Goal: Task Accomplishment & Management: Manage account settings

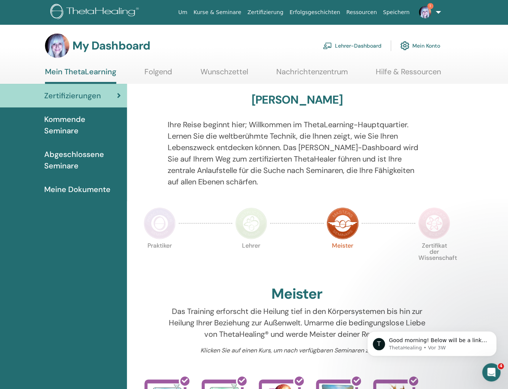
click at [80, 96] on span "Zertifizierungen" at bounding box center [72, 95] width 57 height 11
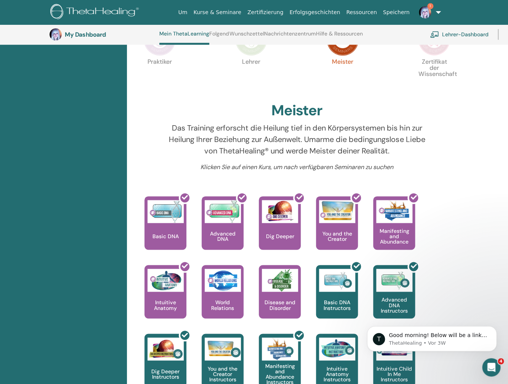
scroll to position [264, 0]
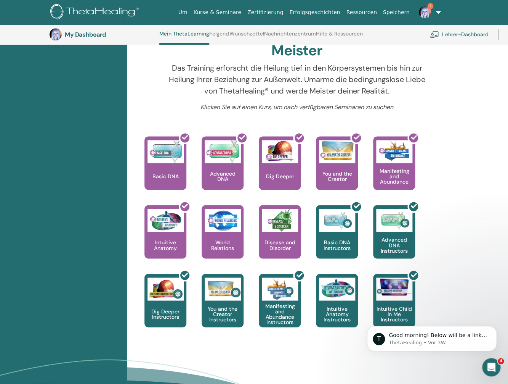
click at [438, 11] on link "1" at bounding box center [428, 12] width 31 height 24
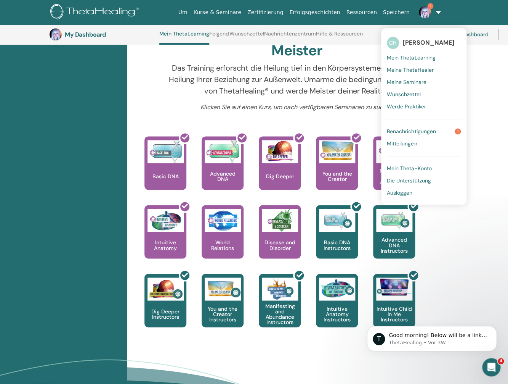
click at [425, 10] on img at bounding box center [425, 12] width 12 height 12
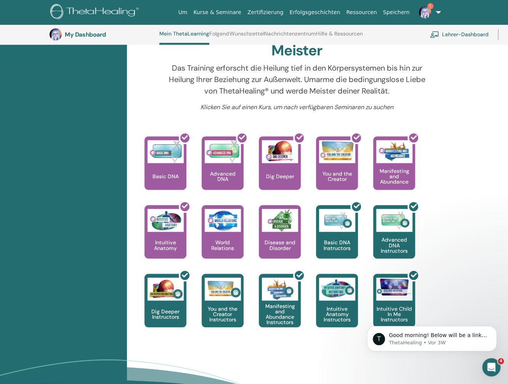
click at [425, 10] on img at bounding box center [425, 12] width 12 height 12
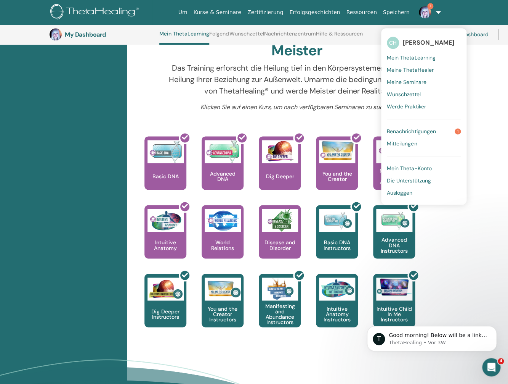
click at [423, 129] on span "Benachrichtigungen" at bounding box center [411, 131] width 49 height 7
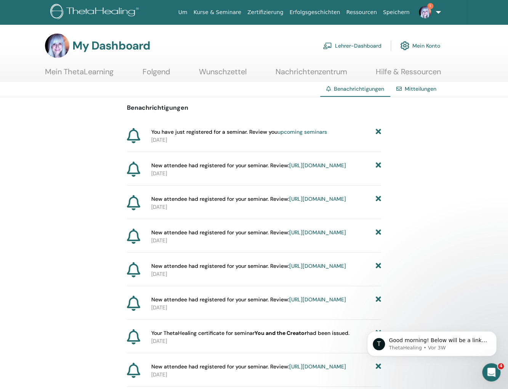
click at [346, 167] on link "https://member.thetahealing.com/instructor/seminar/285469/attendees" at bounding box center [317, 165] width 57 height 7
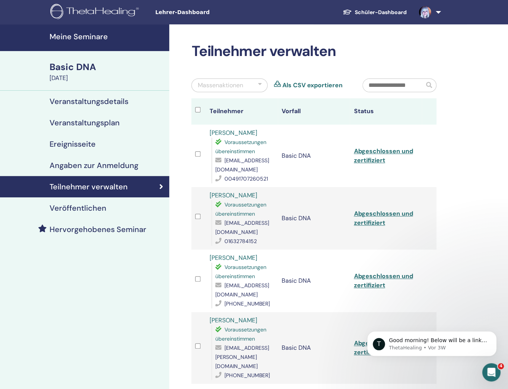
click at [441, 12] on link at bounding box center [428, 12] width 31 height 24
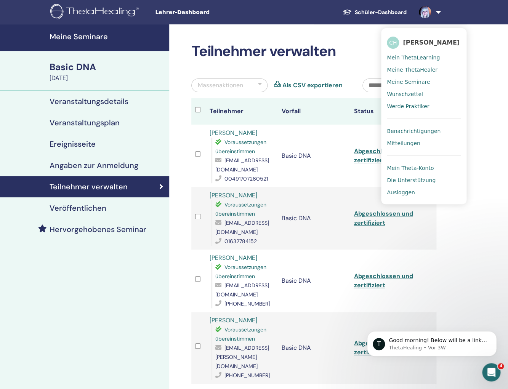
click at [413, 57] on span "Mein ThetaLearning" at bounding box center [413, 57] width 53 height 7
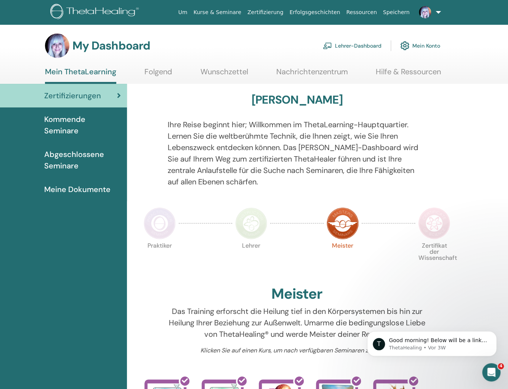
click at [61, 118] on span "Kommende Seminare" at bounding box center [82, 125] width 77 height 23
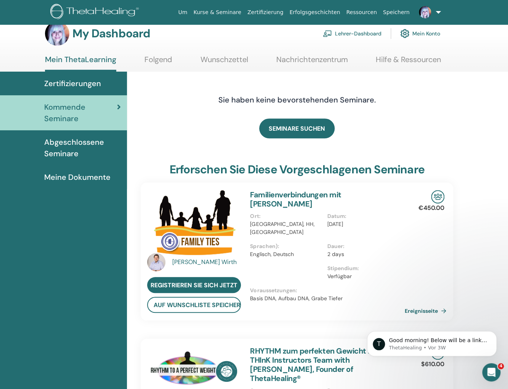
click at [64, 178] on span "Meine Dokumente" at bounding box center [77, 177] width 66 height 11
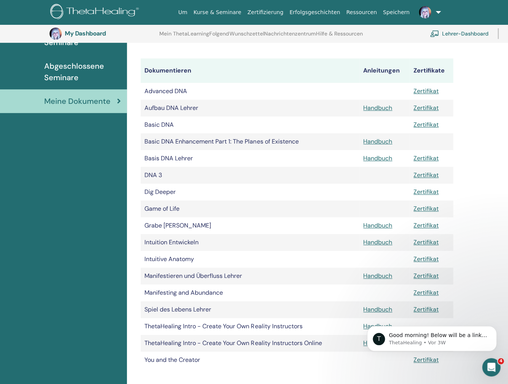
scroll to position [262, 0]
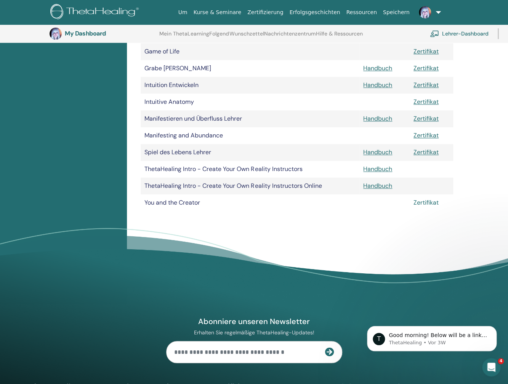
click at [428, 201] on link "Zertifikat" at bounding box center [426, 202] width 25 height 8
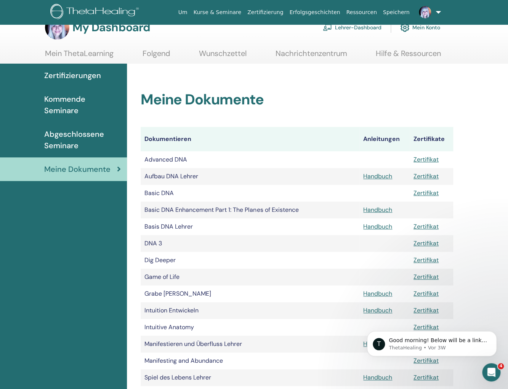
scroll to position [0, 0]
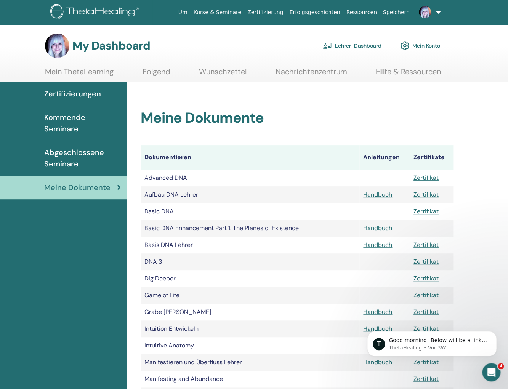
click at [360, 47] on link "Lehrer-Dashboard" at bounding box center [352, 45] width 59 height 17
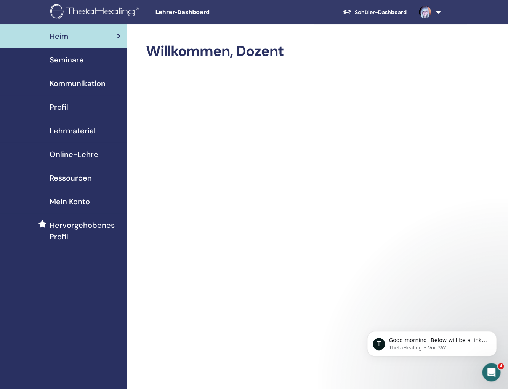
click at [65, 226] on span "Hervorgehobenes Profil" at bounding box center [85, 231] width 71 height 23
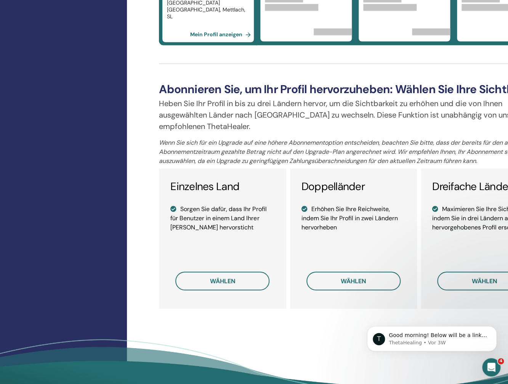
scroll to position [464, 0]
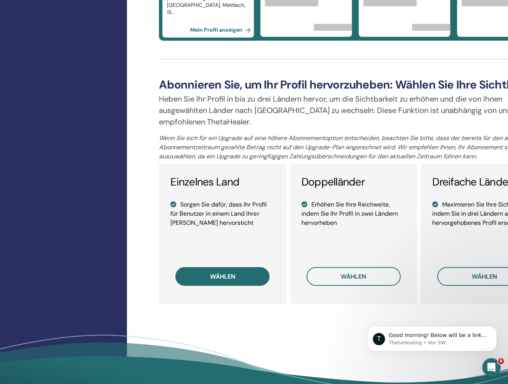
click at [222, 276] on span "wählen" at bounding box center [223, 276] width 26 height 8
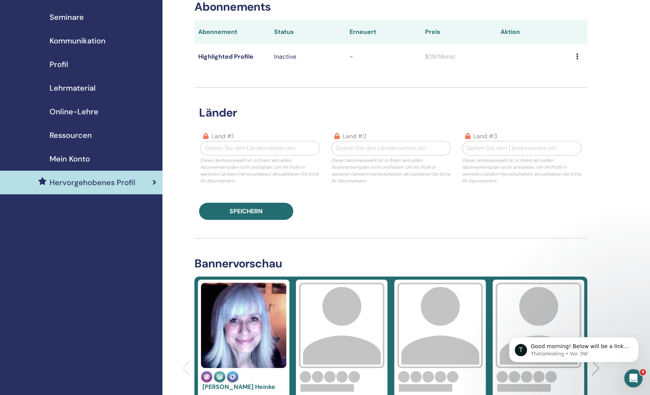
scroll to position [17, 0]
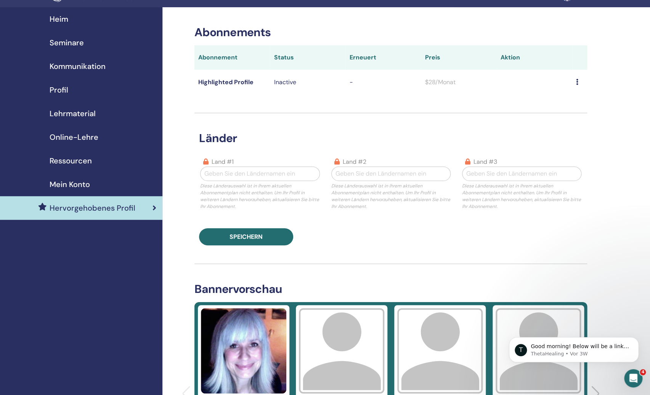
click at [63, 136] on span "Online-Lehre" at bounding box center [74, 137] width 49 height 11
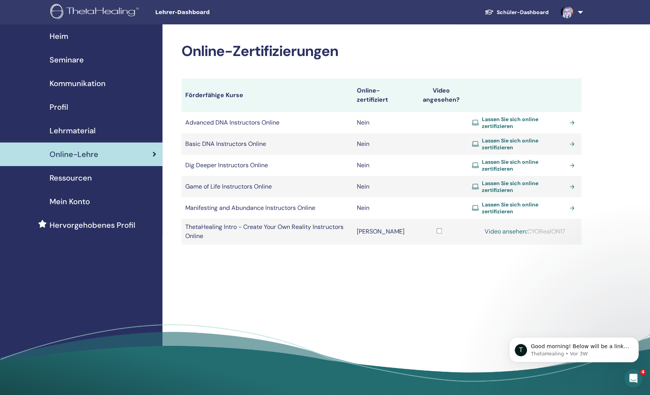
click at [574, 122] on link "Lassen Sie sich online zertifizieren" at bounding box center [525, 123] width 106 height 14
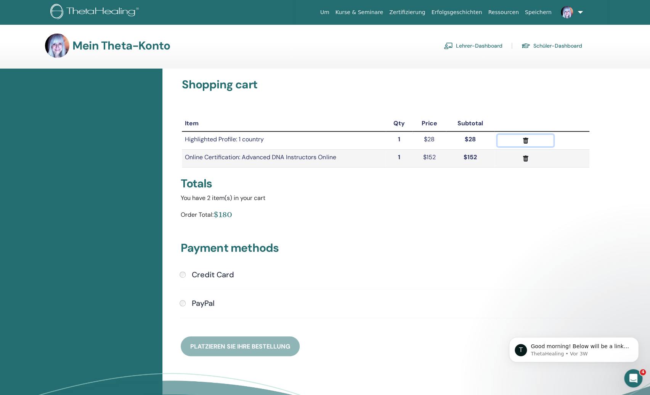
click at [525, 140] on icon "submit" at bounding box center [525, 141] width 5 height 6
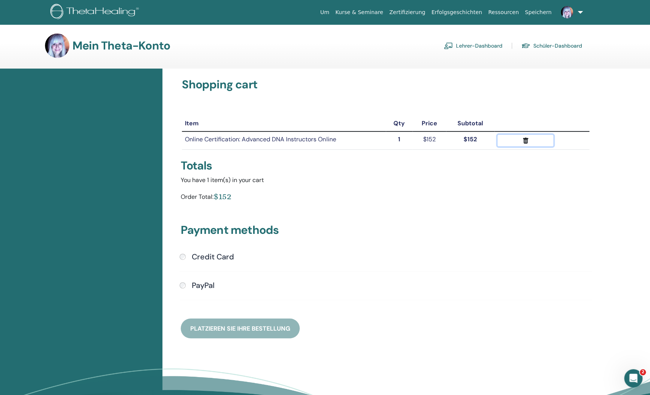
click at [525, 140] on icon "submit" at bounding box center [525, 141] width 5 height 6
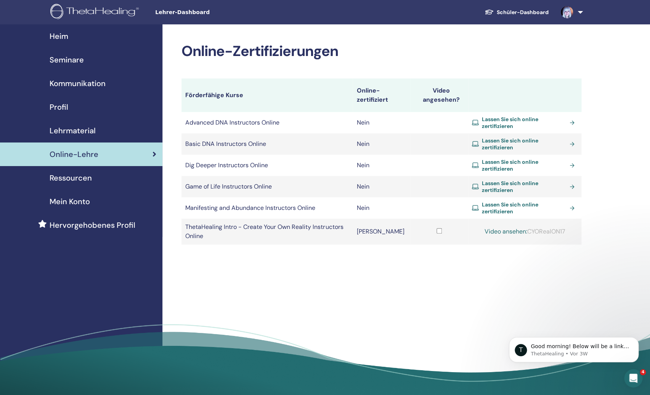
click at [64, 111] on span "Profil" at bounding box center [59, 106] width 19 height 11
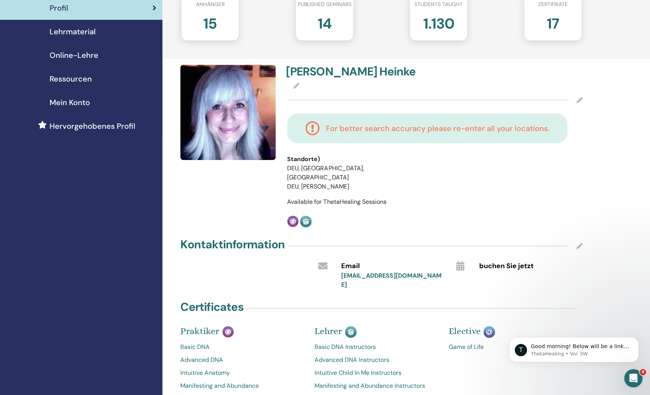
scroll to position [110, 0]
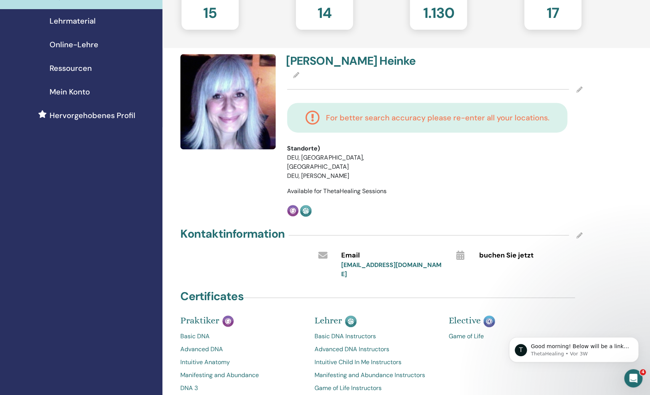
click at [580, 90] on icon at bounding box center [580, 90] width 6 height 6
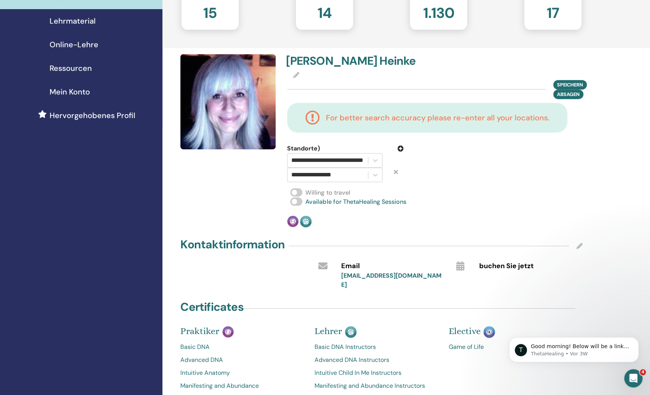
click at [395, 173] on icon at bounding box center [396, 172] width 4 height 6
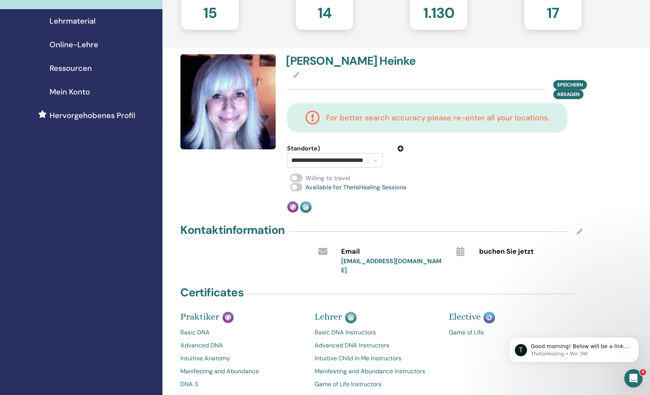
click at [401, 148] on icon at bounding box center [401, 149] width 6 height 6
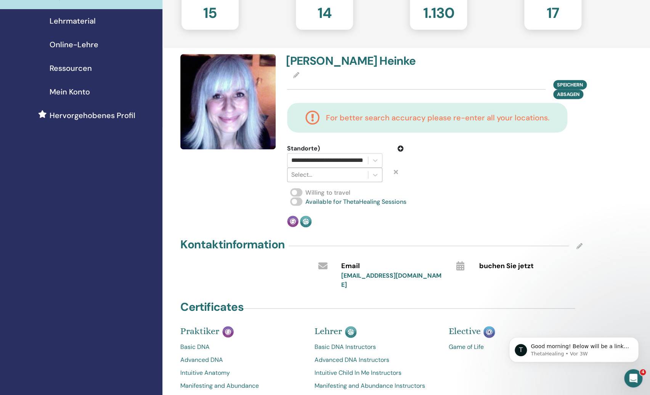
click at [325, 175] on div at bounding box center [327, 175] width 72 height 11
click at [330, 176] on div at bounding box center [327, 175] width 72 height 11
paste input "**********"
click at [314, 176] on input "**********" at bounding box center [246, 174] width 235 height 9
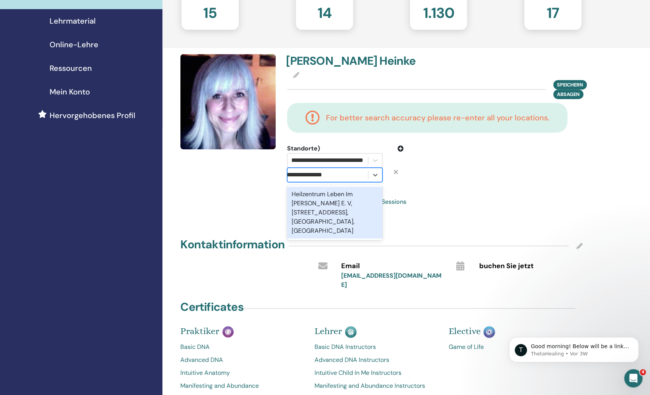
scroll to position [0, 117]
type input "**********"
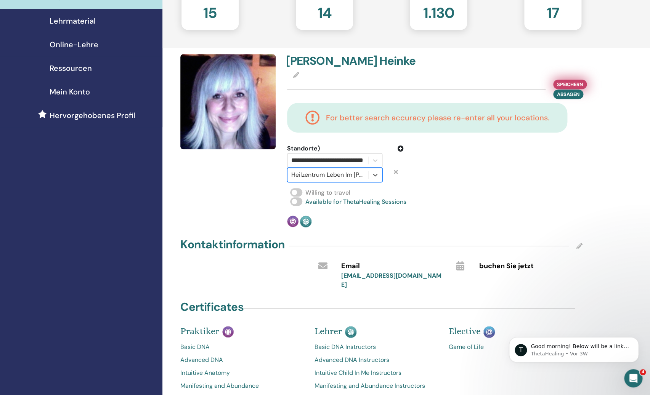
click at [570, 85] on span "Speichern" at bounding box center [570, 84] width 26 height 8
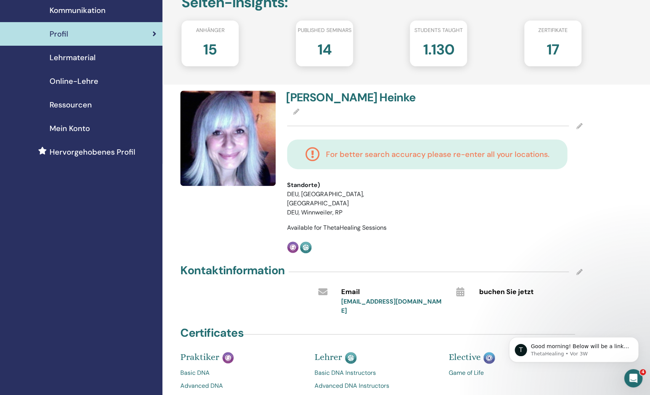
scroll to position [177, 0]
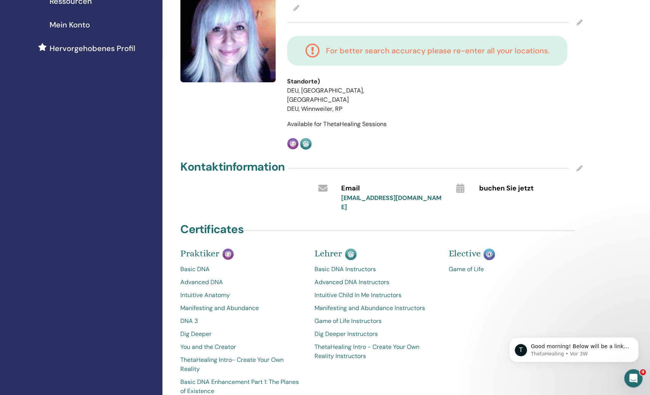
click at [367, 343] on link "ThetaHealing Intro - Create Your Own Reality Instructors" at bounding box center [376, 352] width 123 height 18
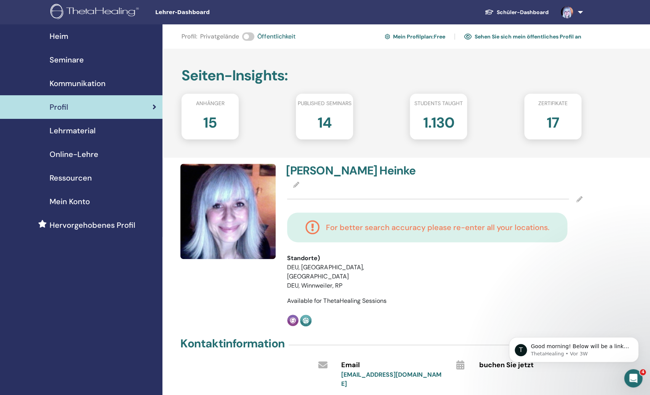
click at [505, 38] on link "Sehen Sie sich mein öffentliches Profil an" at bounding box center [522, 37] width 117 height 12
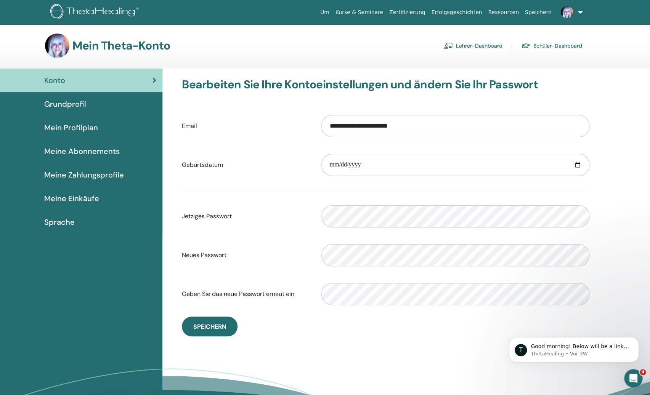
click at [90, 201] on span "Meine Einkäufe" at bounding box center [71, 198] width 55 height 11
